Goal: Information Seeking & Learning: Learn about a topic

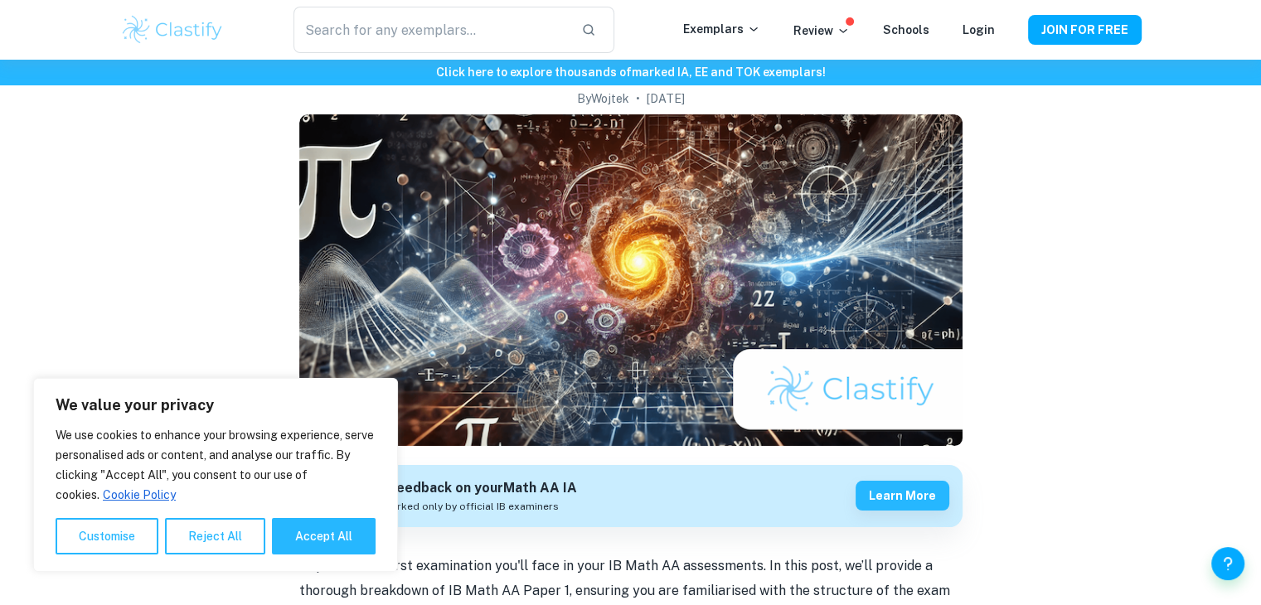
scroll to position [123, 0]
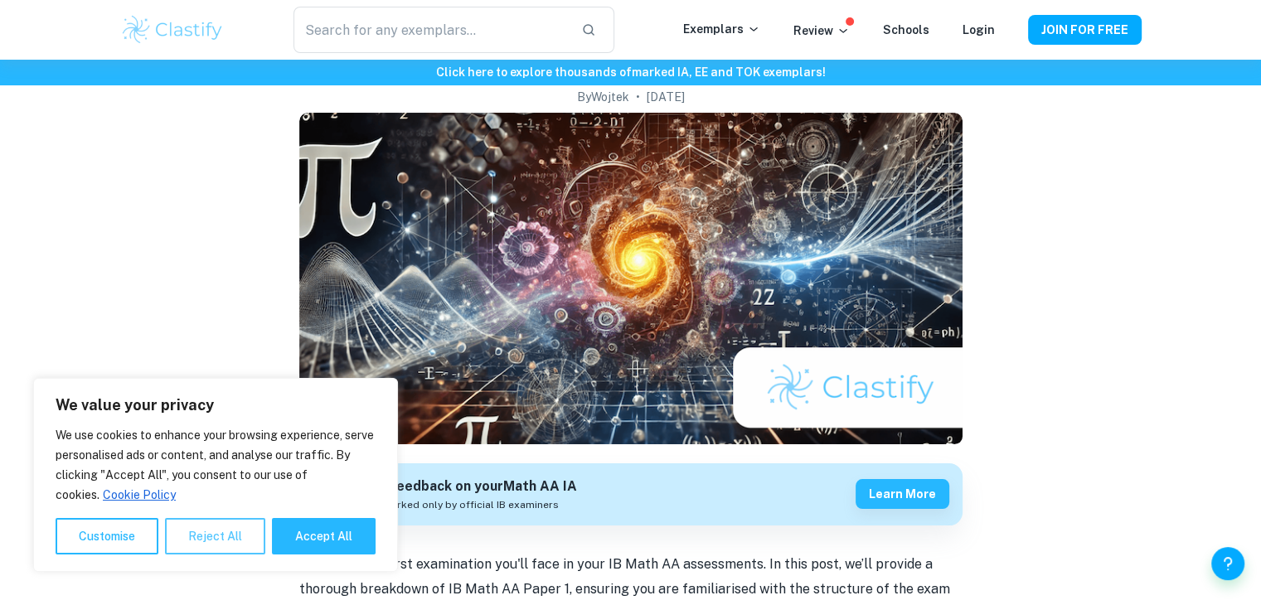
click at [207, 533] on button "Reject All" at bounding box center [215, 536] width 100 height 36
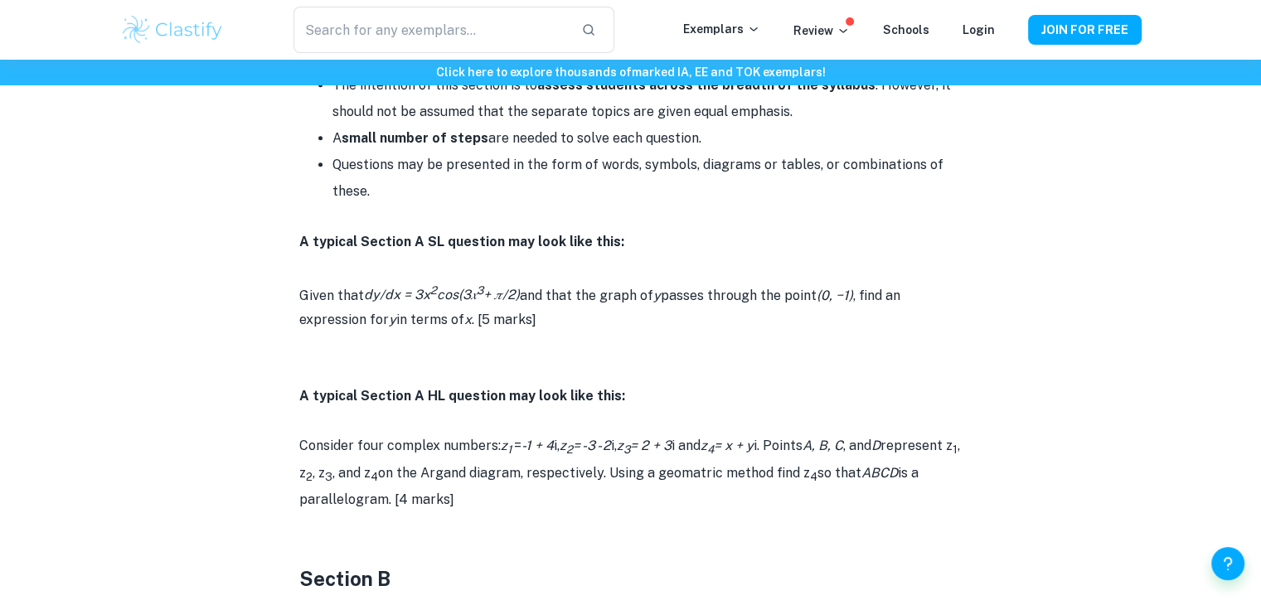
scroll to position [1007, 0]
click at [449, 326] on p "Given that dy/dx = 3x 2 cos(3𝑥 3 + 𝜋/2) and that the graph of y passes through …" at bounding box center [630, 307] width 663 height 53
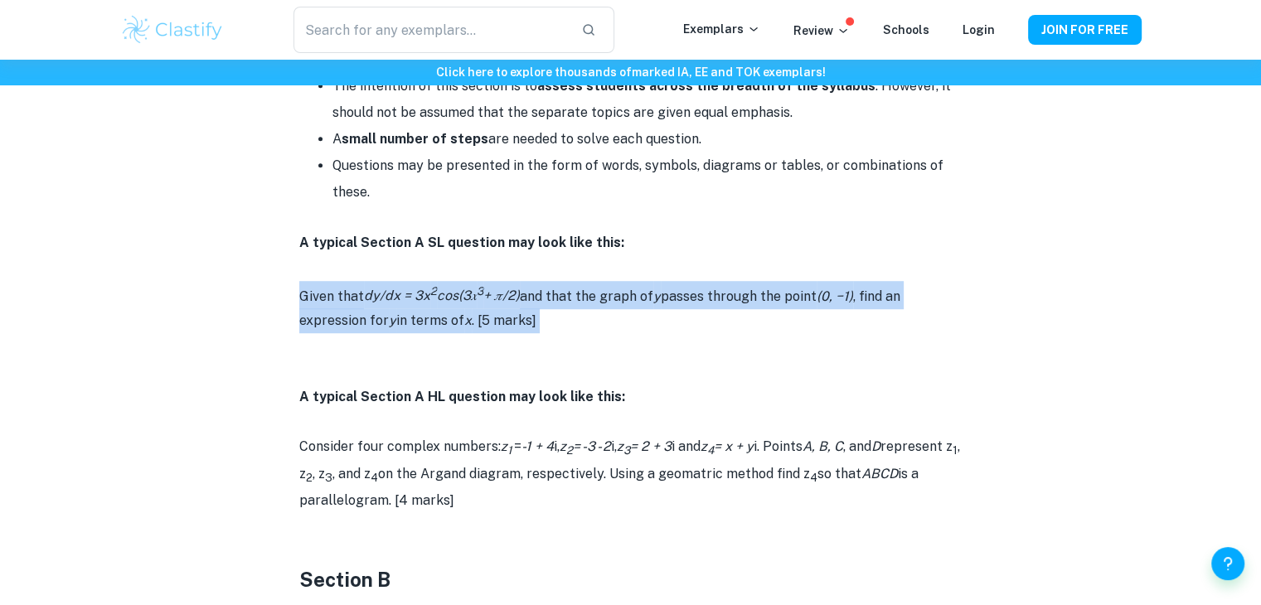
click at [449, 326] on p "Given that dy/dx = 3x 2 cos(3𝑥 3 + 𝜋/2) and that the graph of y passes through …" at bounding box center [630, 307] width 663 height 53
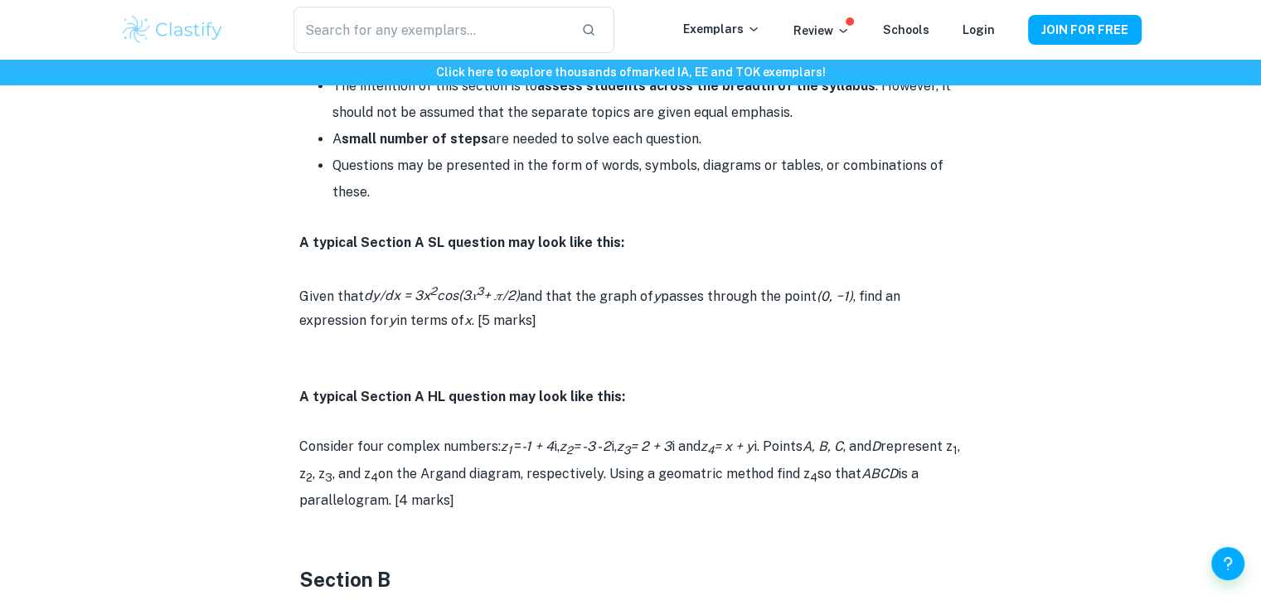
click at [428, 438] on p "Consider four complex numbers: z 1 = -1 + 4 i, z 2 = -3 - 2 i, z 3 = 2 + 3 i an…" at bounding box center [630, 473] width 663 height 79
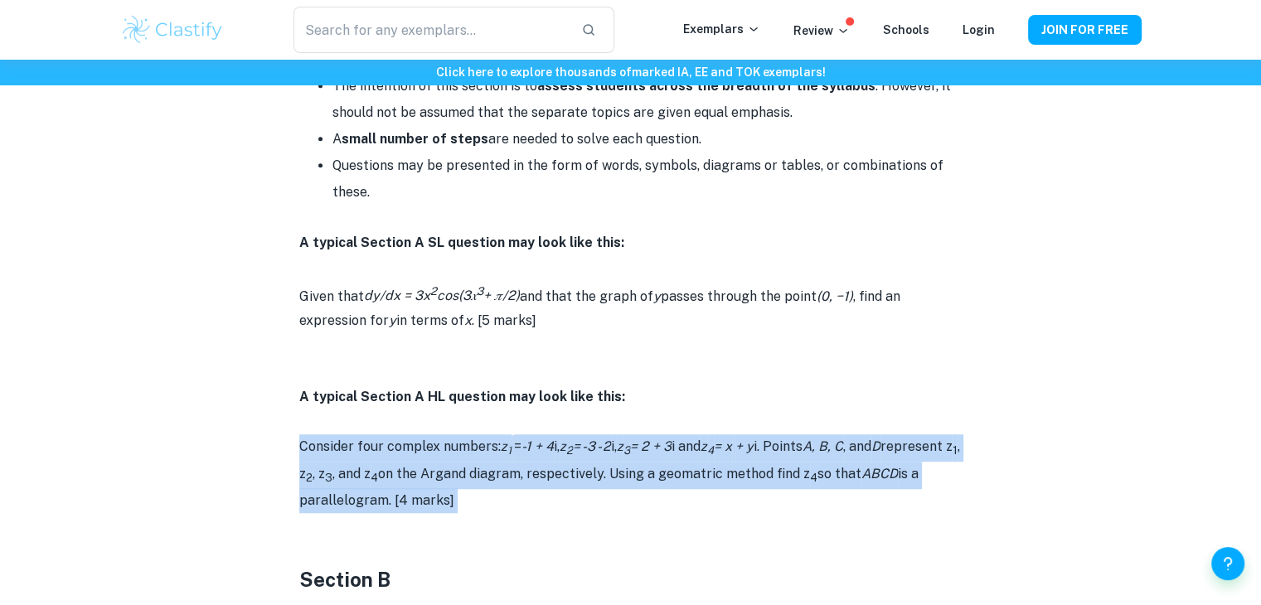
click at [428, 438] on p "Consider four complex numbers: z 1 = -1 + 4 i, z 2 = -3 - 2 i, z 3 = 2 + 3 i an…" at bounding box center [630, 473] width 663 height 79
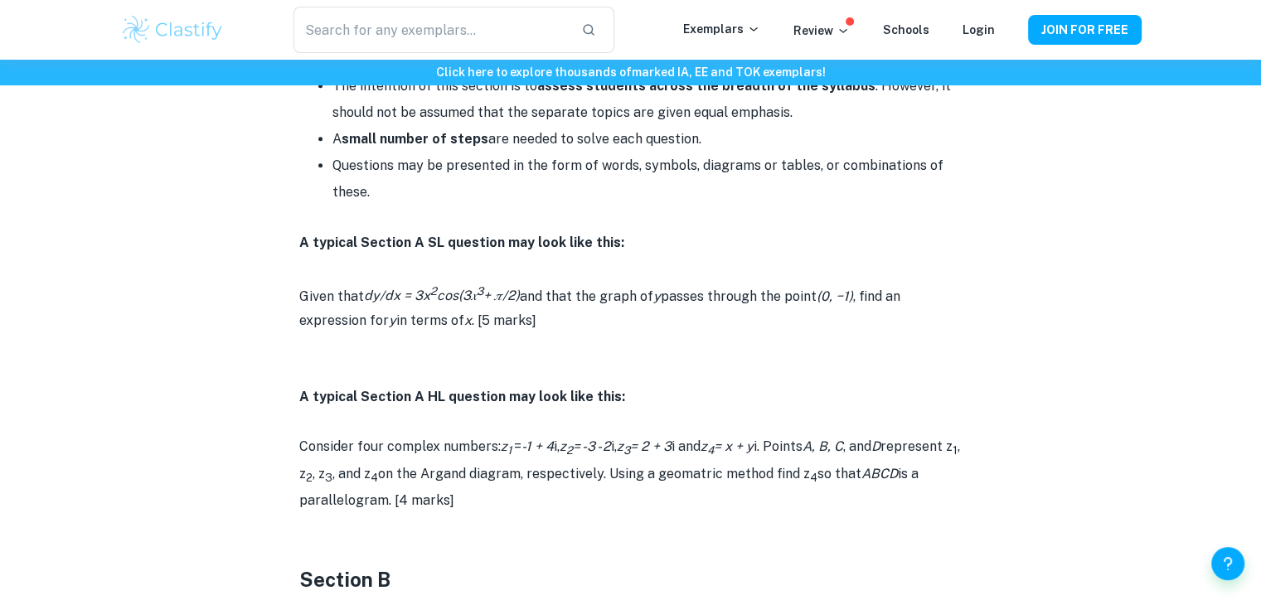
click at [408, 409] on p at bounding box center [630, 421] width 663 height 25
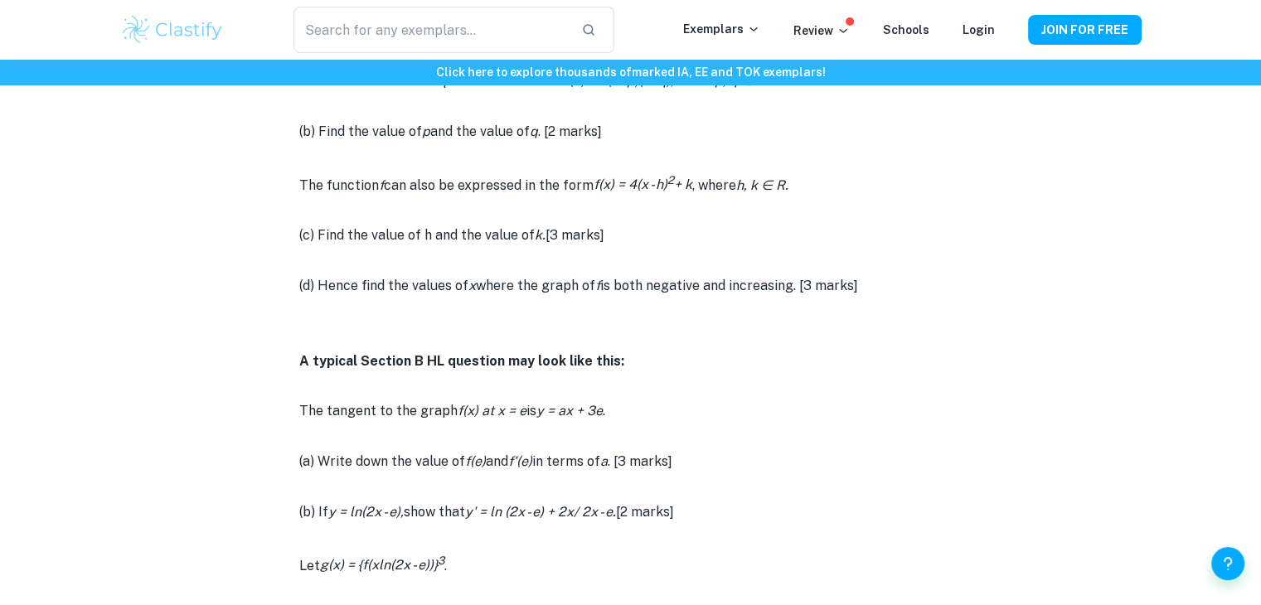
scroll to position [2423, 0]
